Goal: Task Accomplishment & Management: Manage account settings

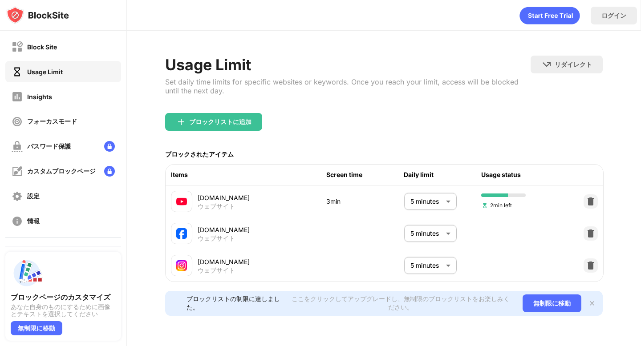
click at [430, 202] on body "Block Site Usage Limit Insights フォーカスモード パスワード保護 カスタムブロックページ 設定 情報 ブロッキング ブロックペ…" at bounding box center [320, 176] width 641 height 353
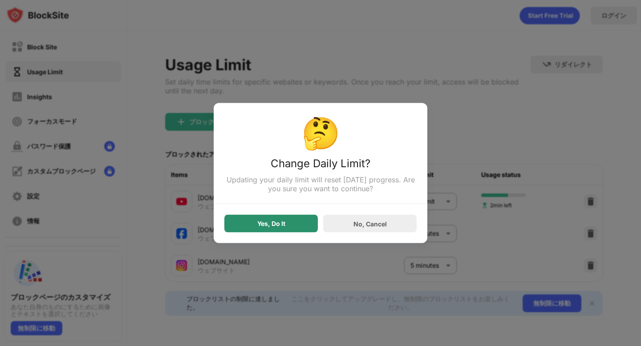
click at [274, 226] on div "Yes, Do It" at bounding box center [271, 223] width 28 height 7
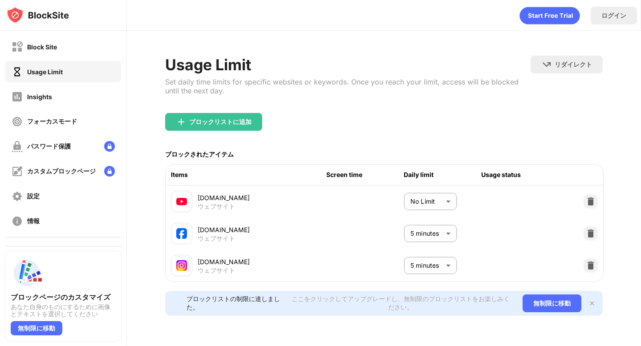
click at [414, 198] on body "Block Site Usage Limit Insights フォーカスモード パスワード保護 カスタムブロックページ 設定 情報 ブロッキング ブロックペ…" at bounding box center [320, 176] width 641 height 353
click at [371, 99] on div "Usage Limit Set daily time limits for specific websites or keywords. Once you r…" at bounding box center [347, 84] width 365 height 57
